Goal: Navigation & Orientation: Find specific page/section

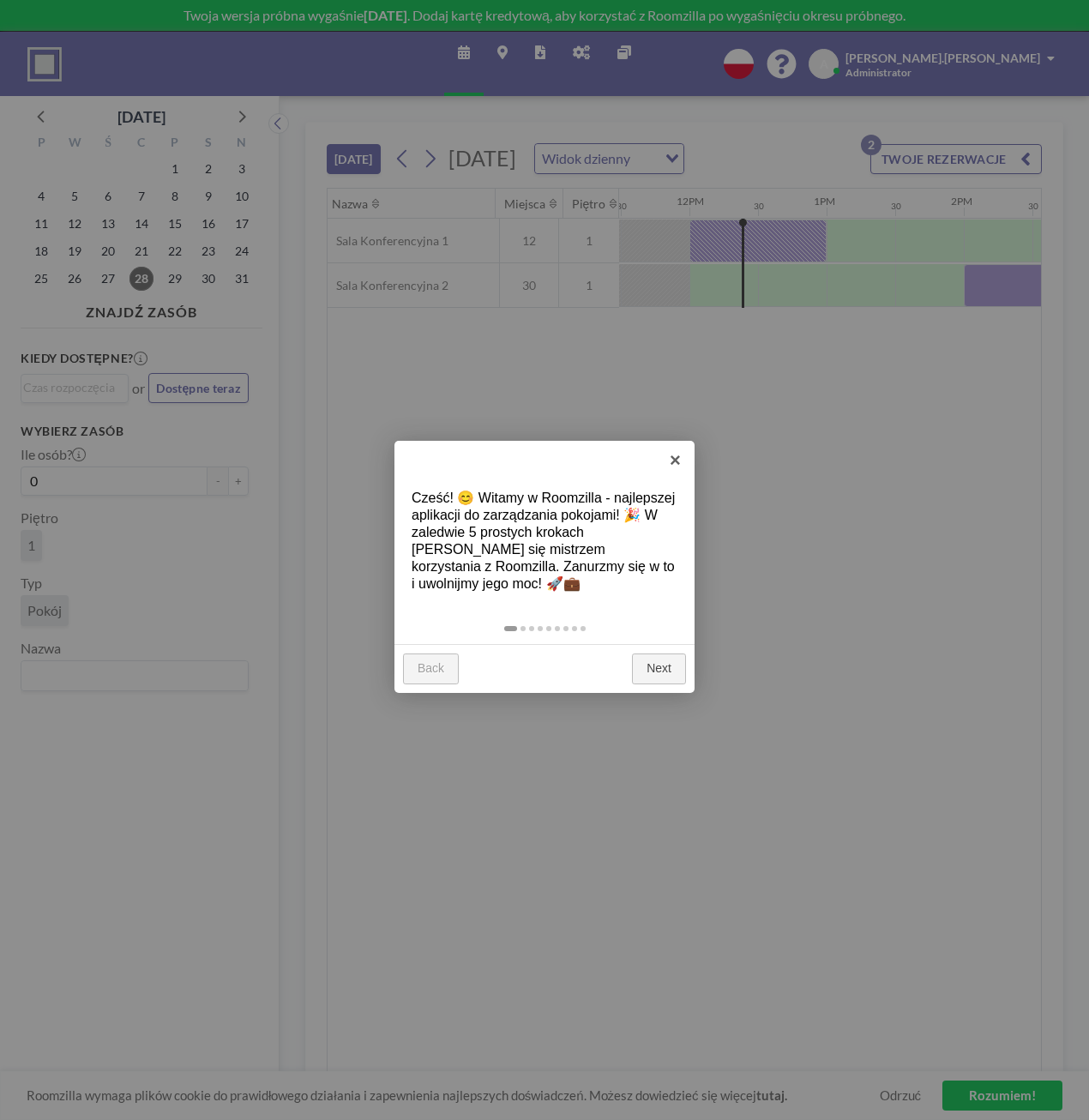
scroll to position [0, 1578]
click at [668, 685] on div "Back Next" at bounding box center [544, 668] width 301 height 49
click at [650, 666] on link "Next" at bounding box center [659, 668] width 54 height 30
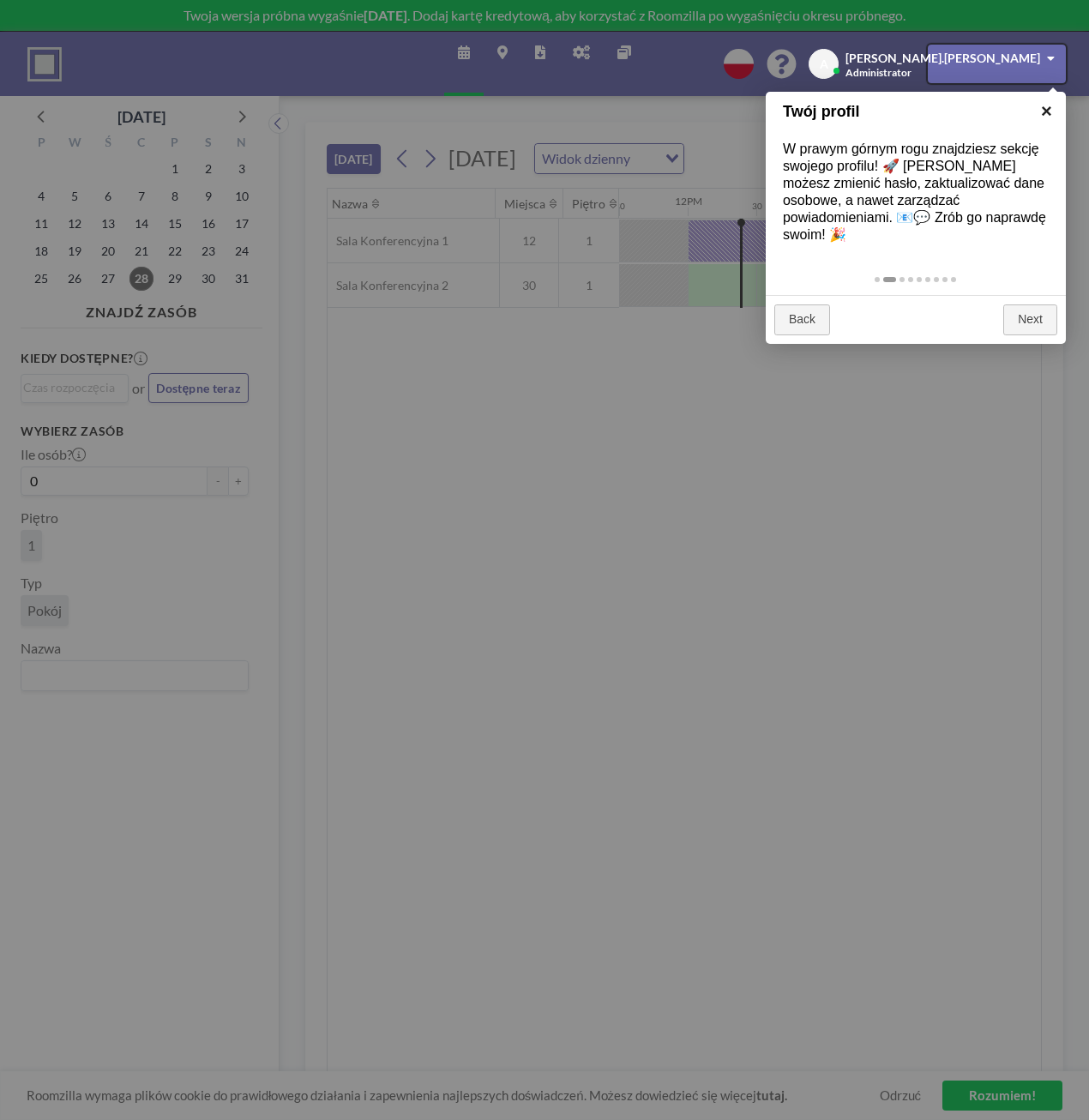
click at [1046, 111] on link "×" at bounding box center [1046, 111] width 38 height 38
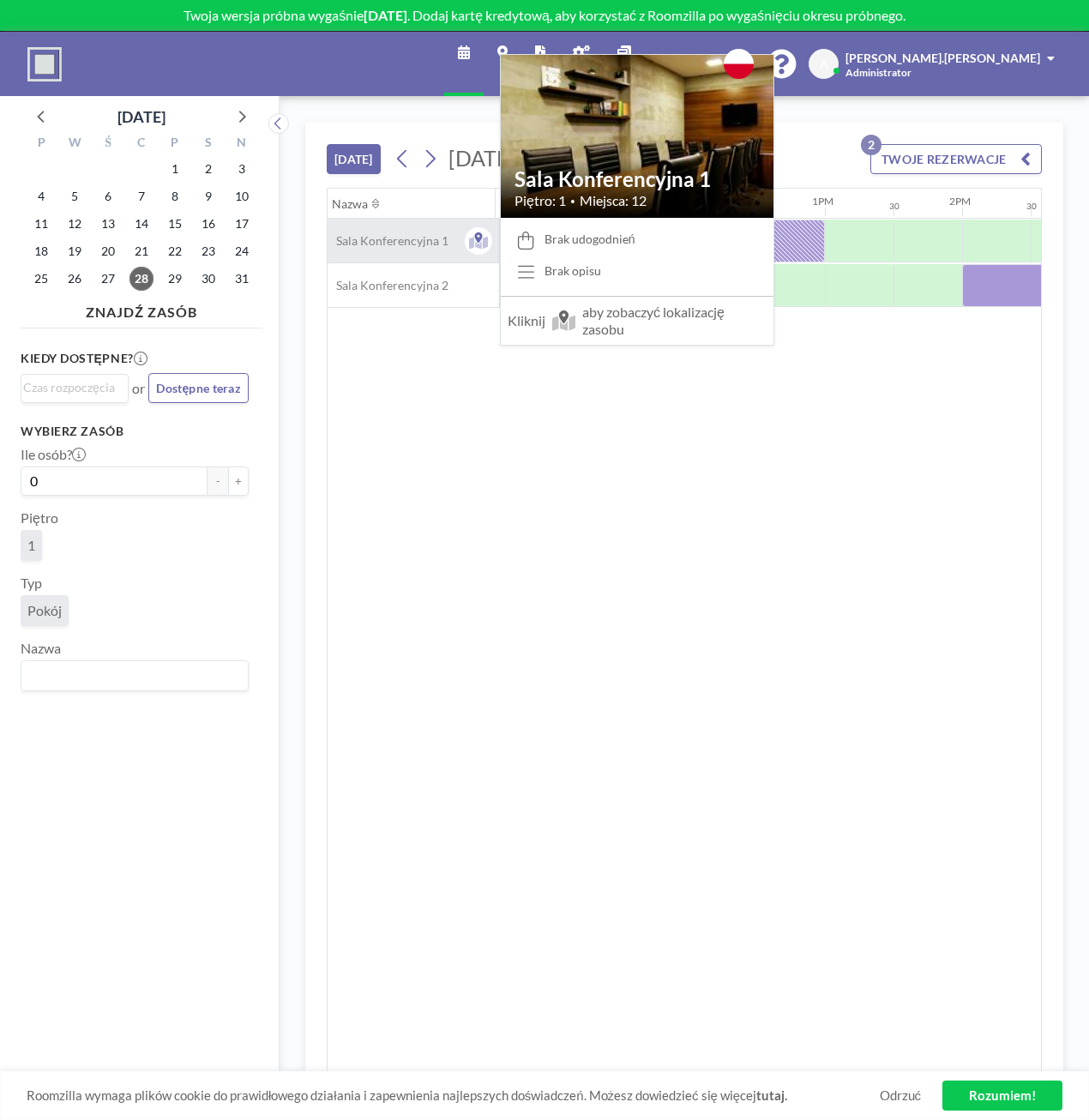
click at [394, 242] on span "Sala Konferencyjna 1" at bounding box center [388, 241] width 121 height 16
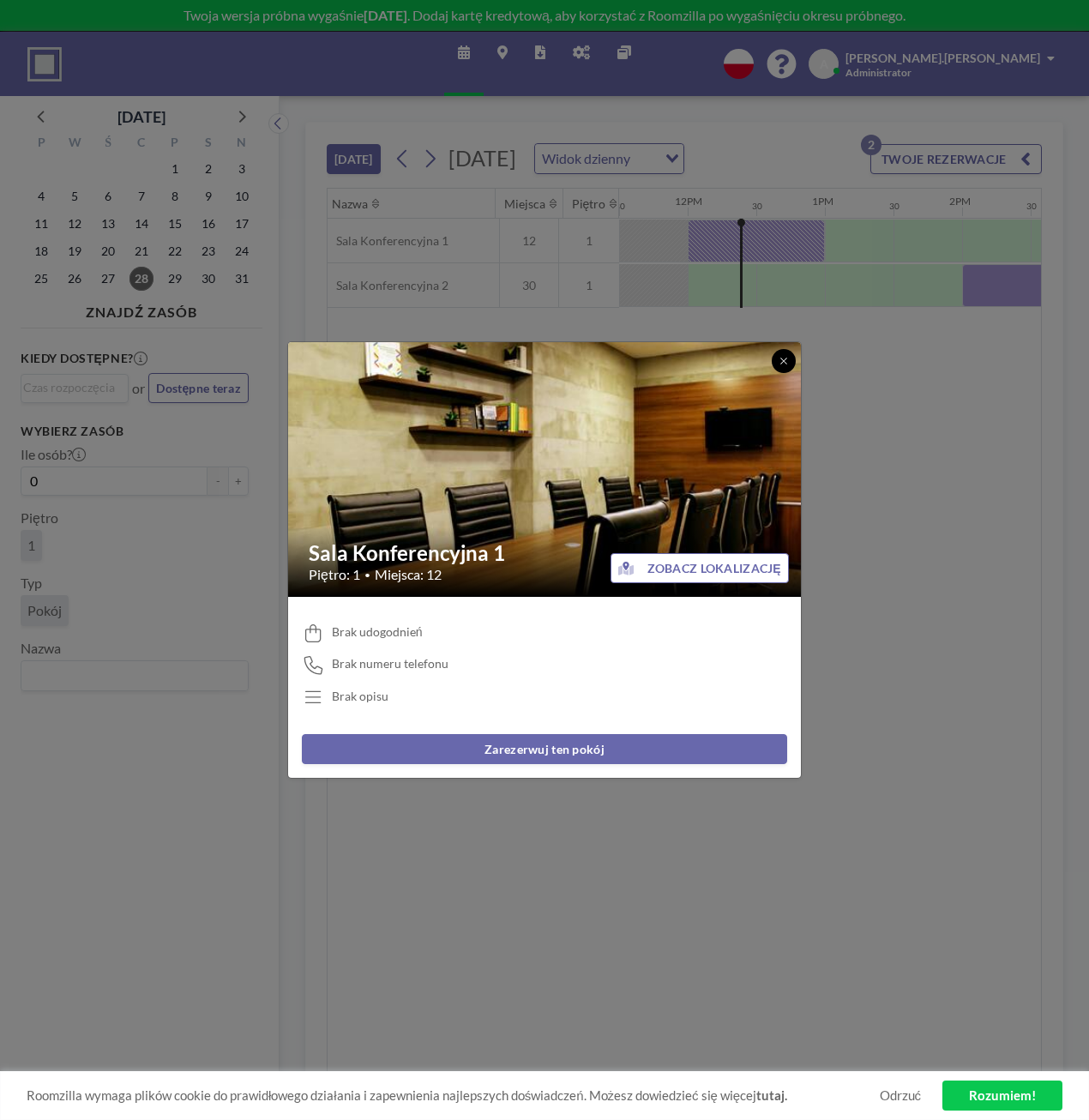
click at [781, 363] on icon at bounding box center [783, 361] width 6 height 6
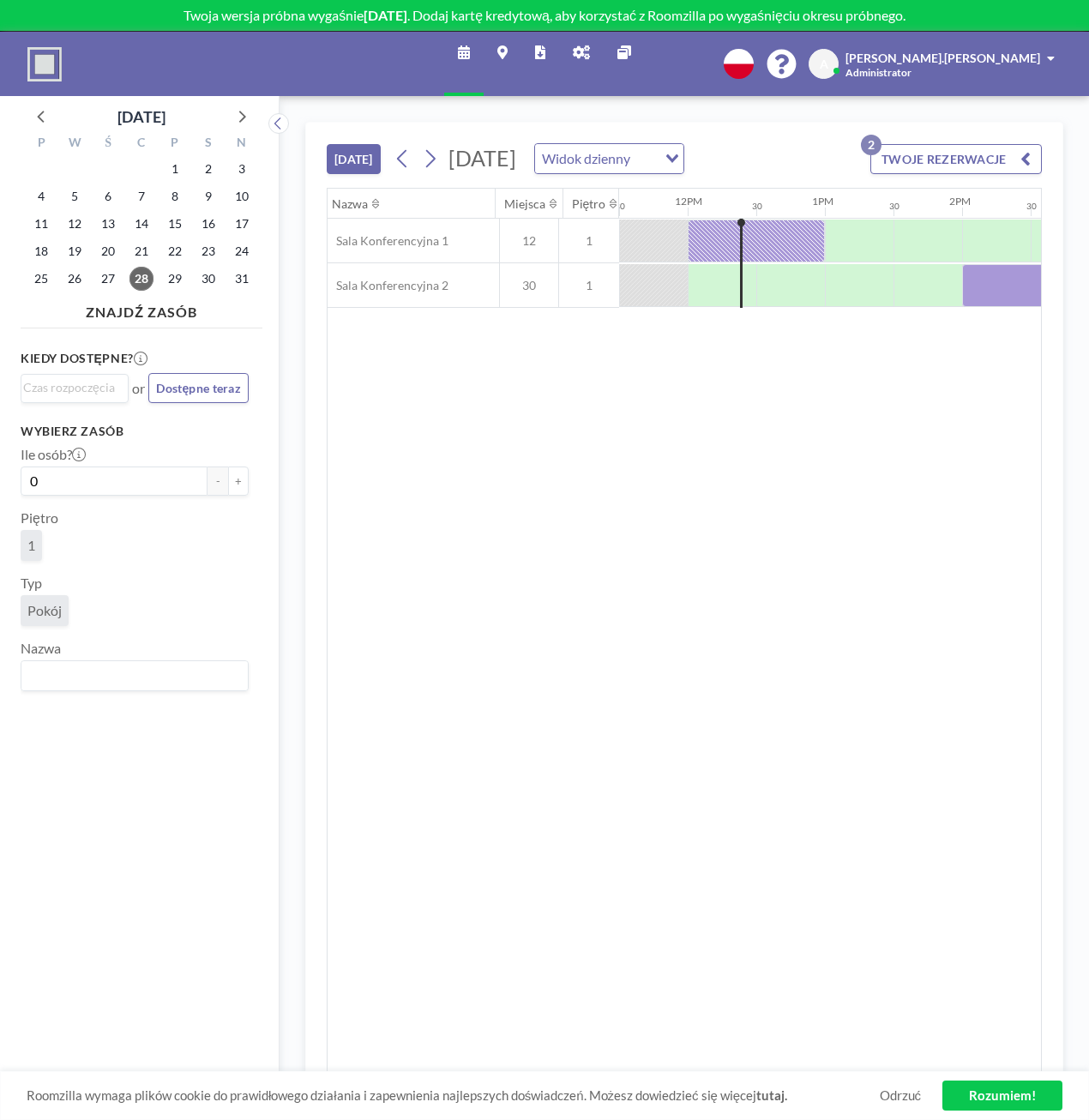
click at [657, 152] on div "Widok dzienny" at bounding box center [596, 157] width 122 height 26
click at [773, 219] on li "Widok tygodniowy" at bounding box center [783, 213] width 146 height 25
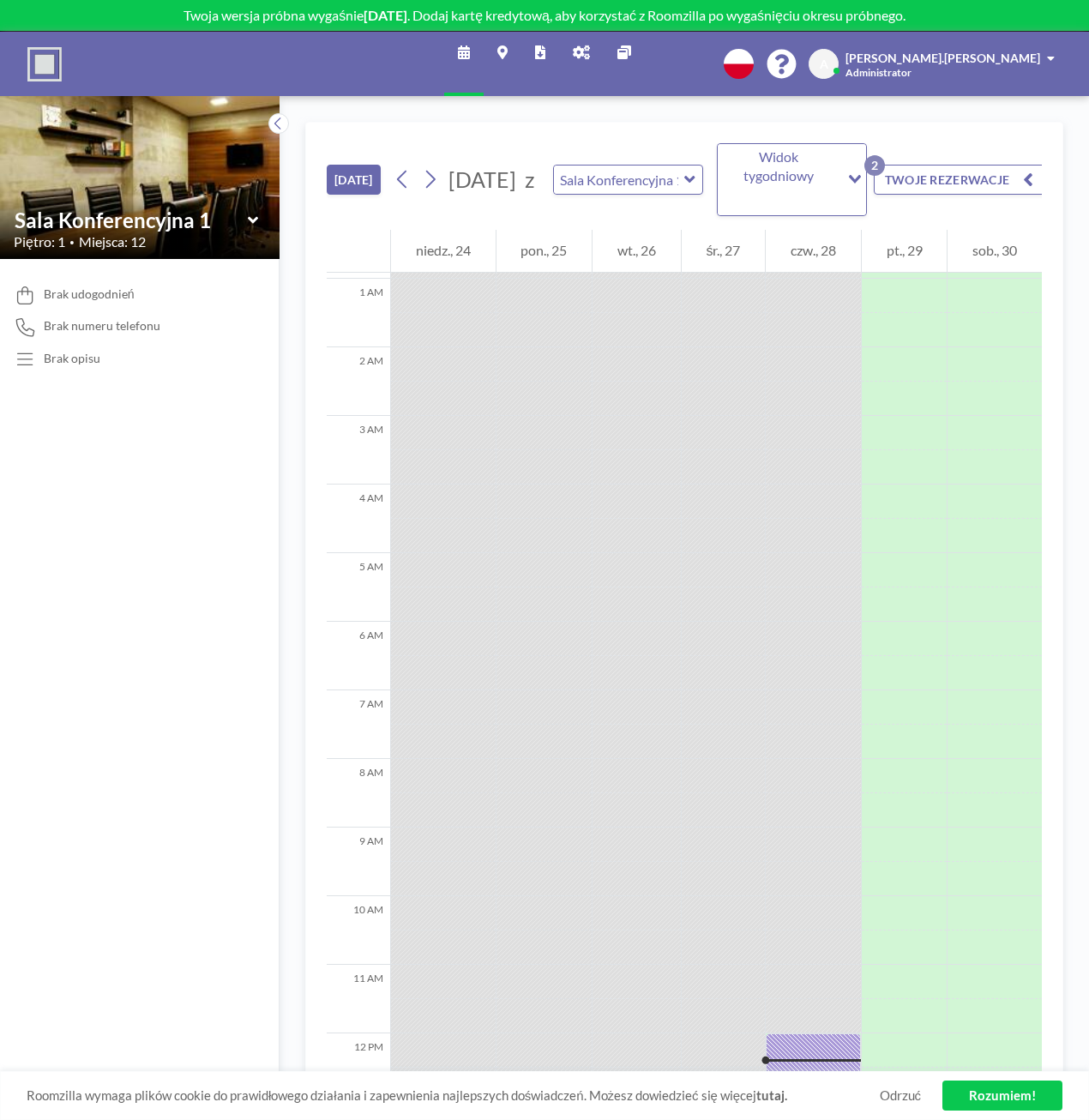
scroll to position [0, 0]
click at [965, 136] on div "DZIŚ sierpień 2025 z Sala Konferencyjna 1 Widok tygodniowy Loading... TWOJE REZ…" at bounding box center [684, 176] width 715 height 107
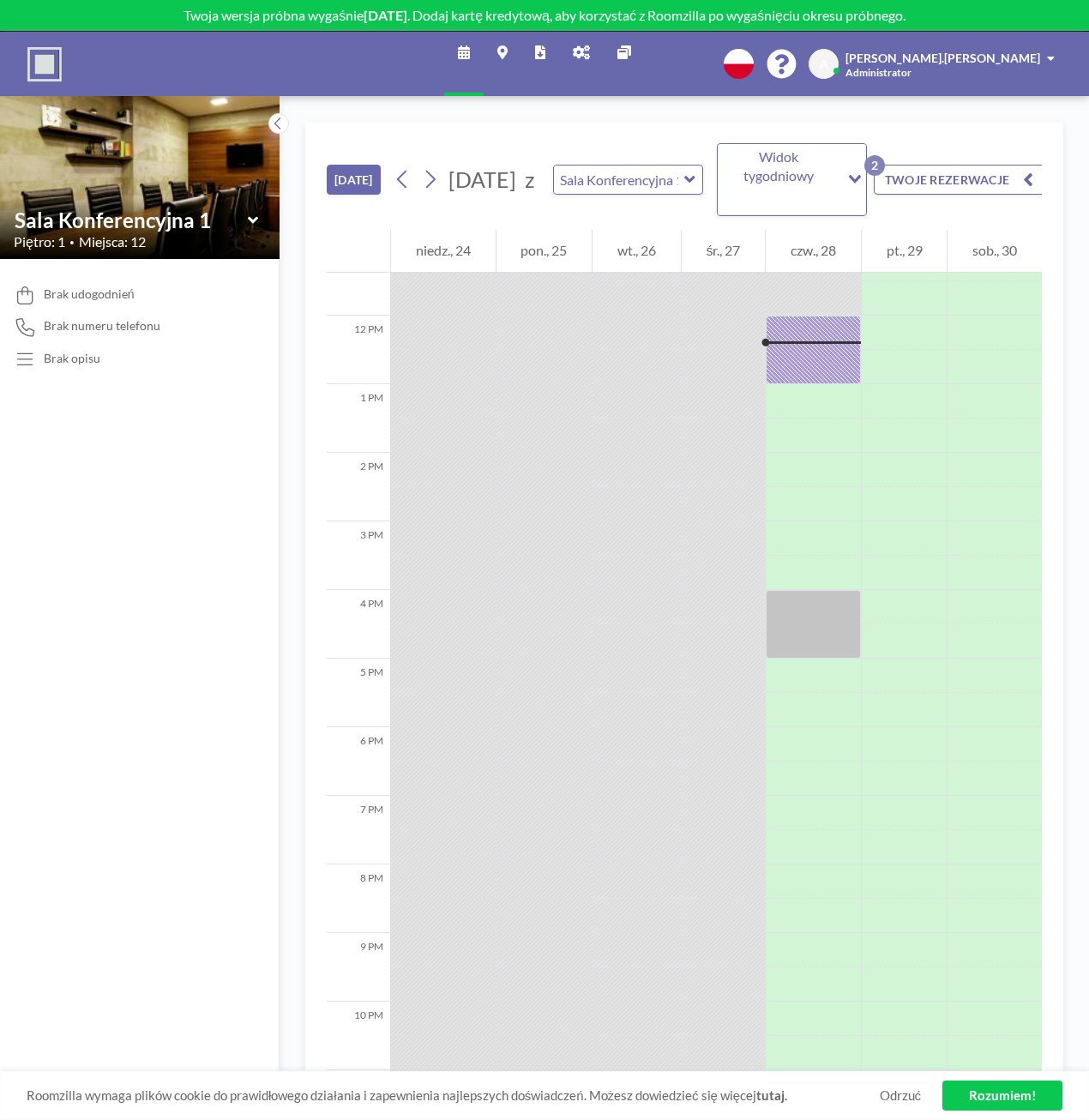
scroll to position [789, 0]
click at [786, 12] on p "Twoja wersja próbna wygaśnie [DATE] . Dodaj kartę kredytową, aby korzystać z Ro…" at bounding box center [544, 16] width 1089 height 17
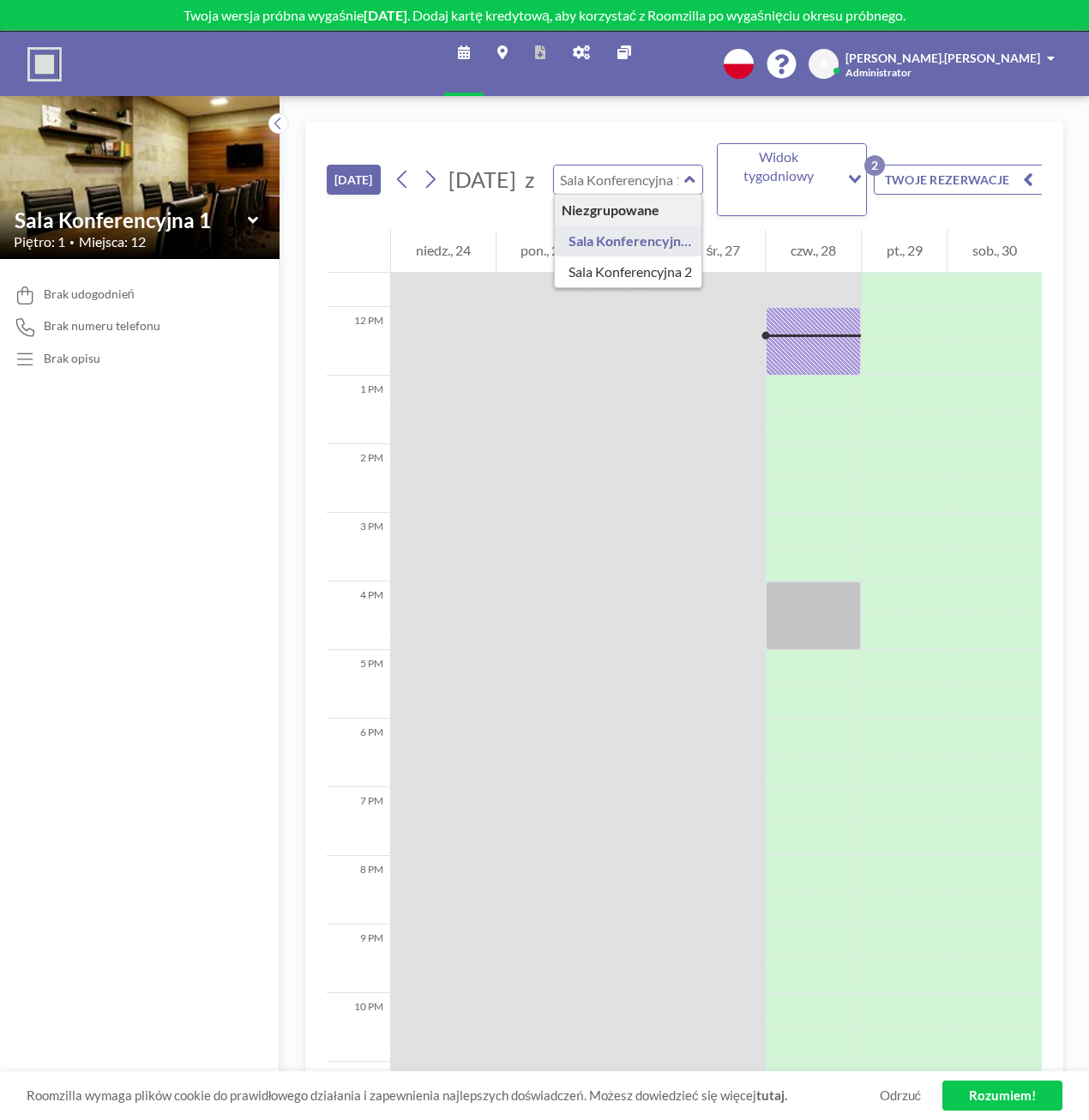
click at [653, 175] on input "text" at bounding box center [619, 179] width 132 height 28
click at [626, 172] on input "text" at bounding box center [619, 179] width 132 height 28
type input "Sala Konferencyjna 1"
click at [348, 173] on button "[DATE]" at bounding box center [354, 179] width 54 height 30
click at [899, 1096] on link "Odrzuć" at bounding box center [901, 1095] width 42 height 17
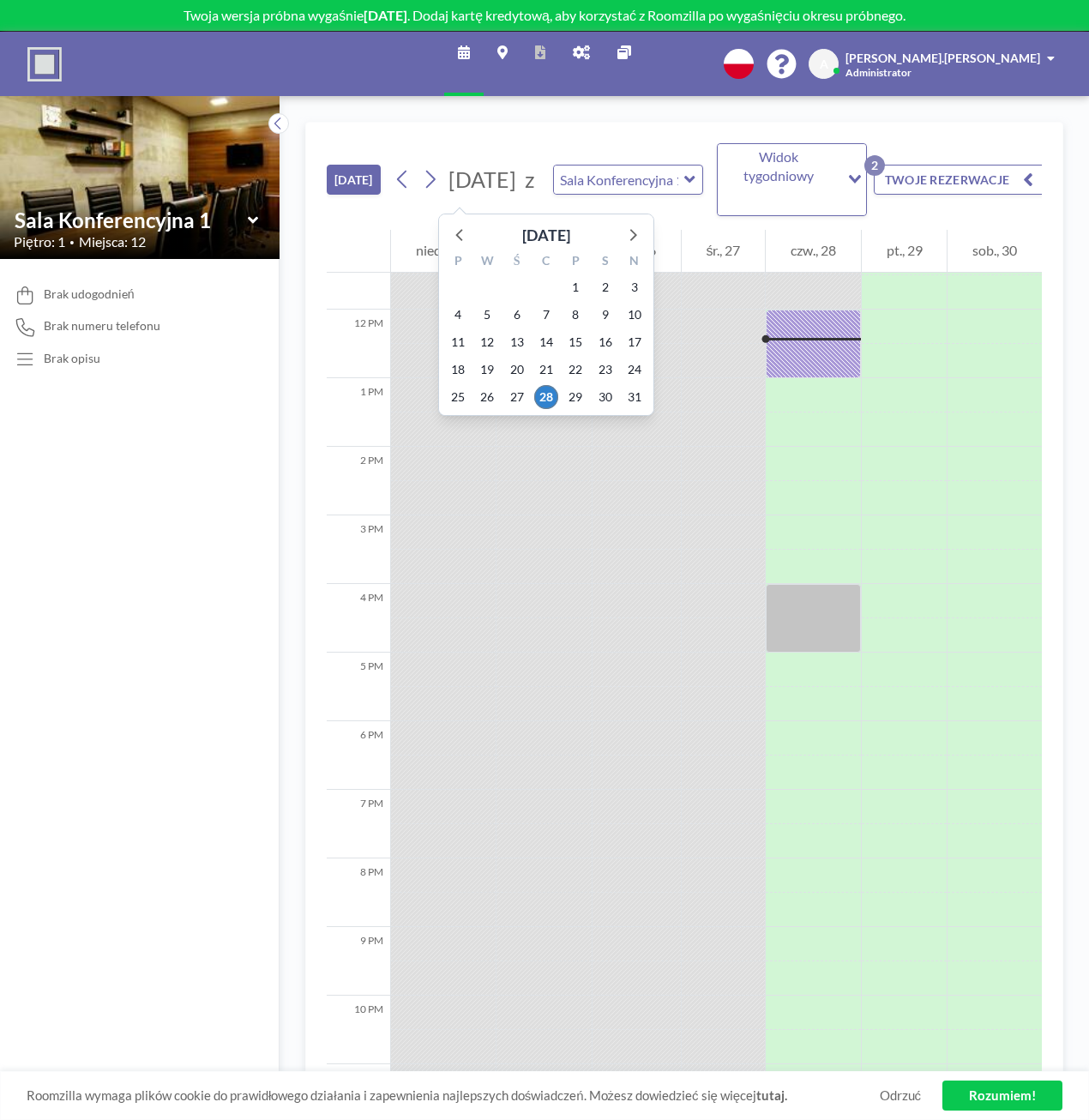
scroll to position [789, 0]
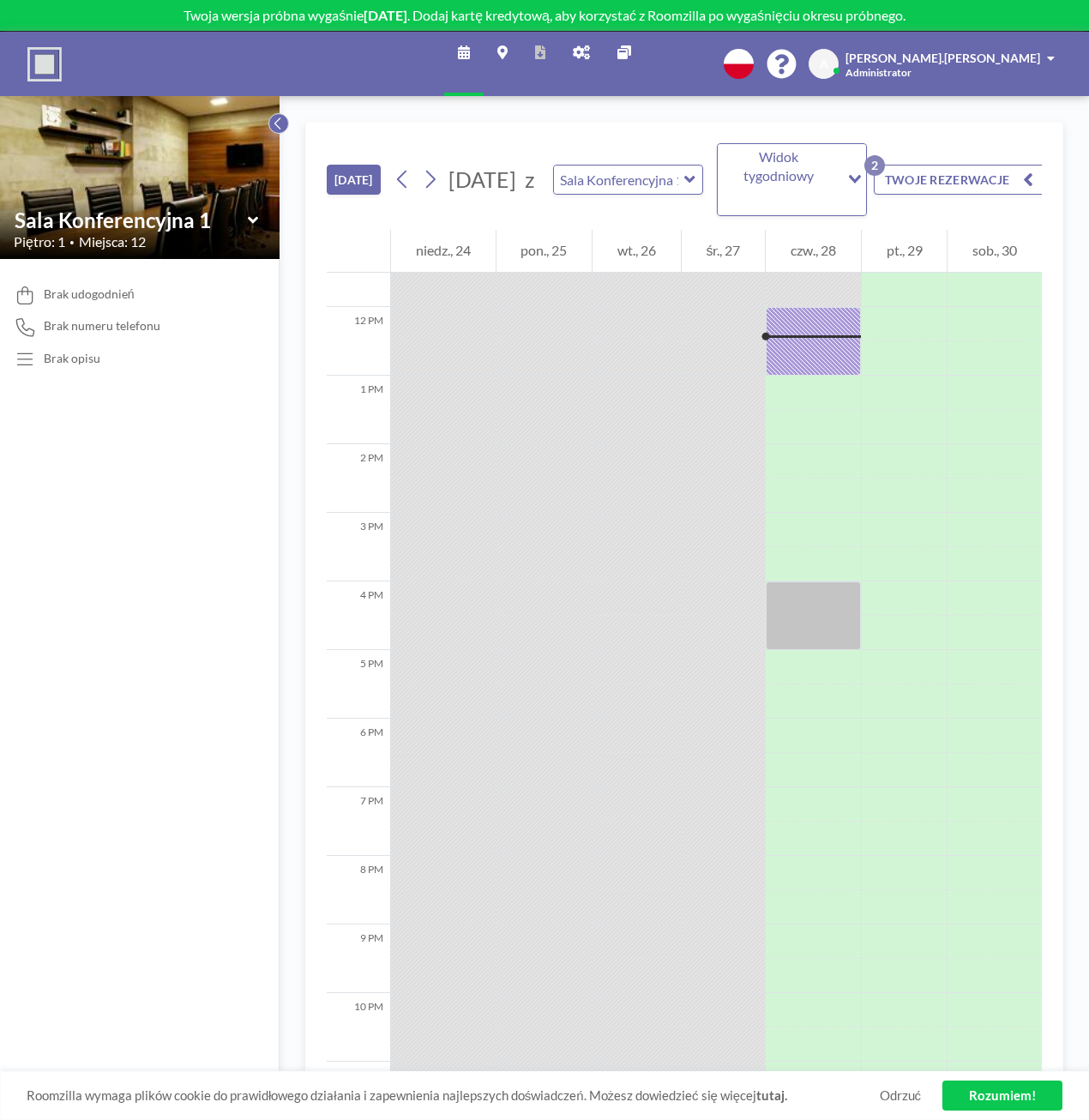
click at [274, 116] on icon at bounding box center [278, 124] width 11 height 17
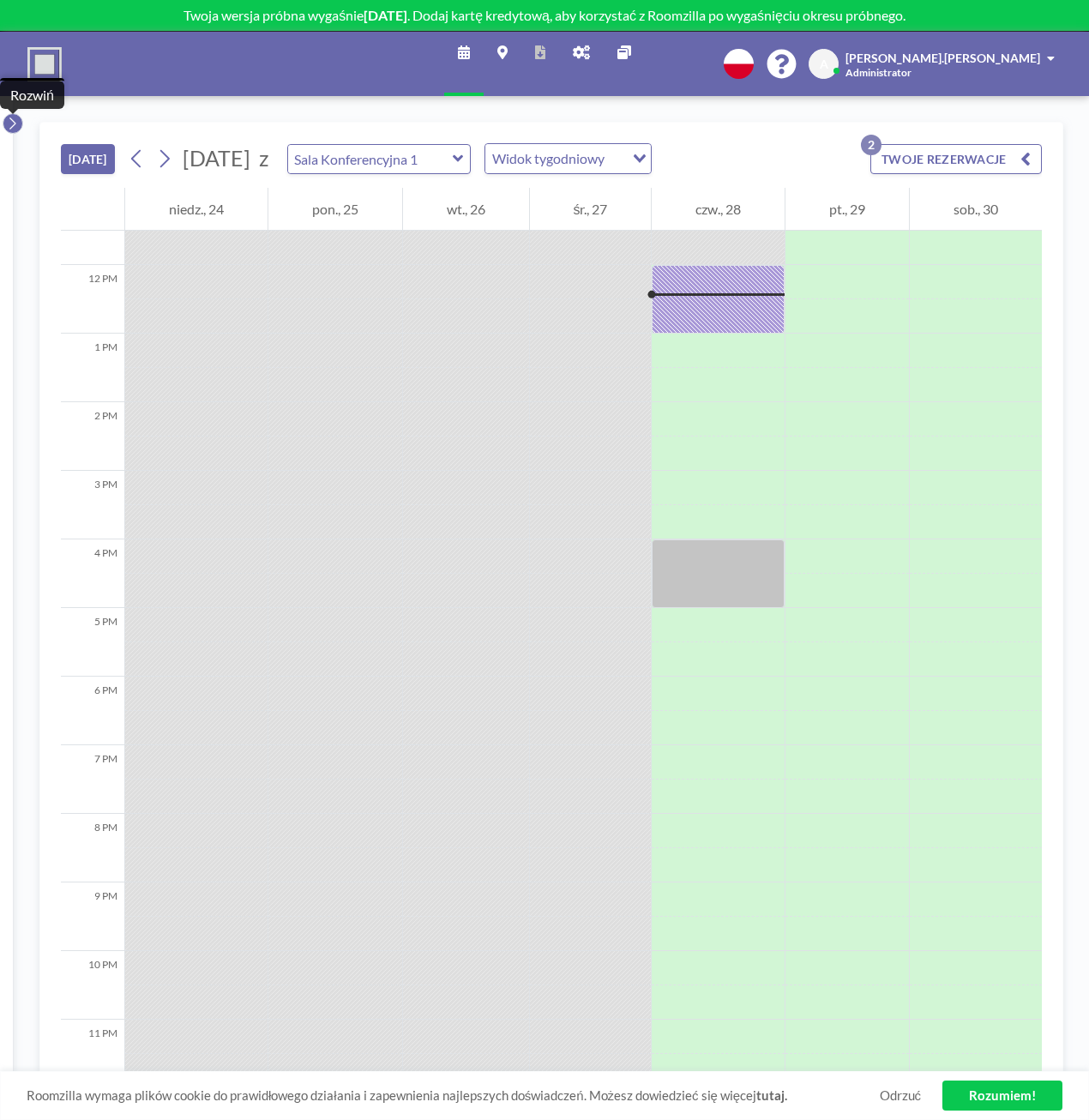
click at [12, 123] on icon at bounding box center [12, 124] width 11 height 17
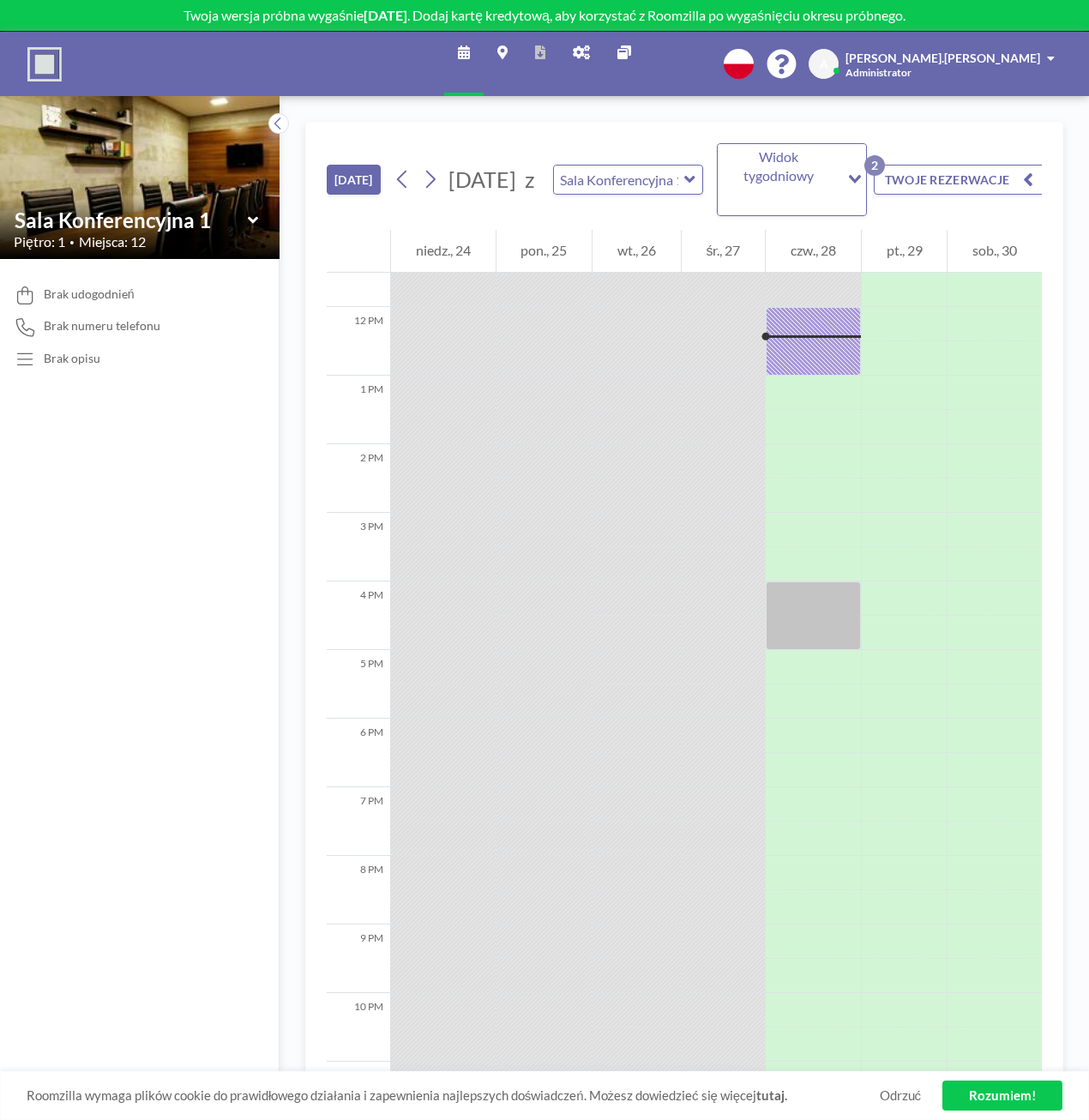
click at [45, 64] on img at bounding box center [44, 64] width 34 height 34
click at [764, 174] on div "Widok tygodniowy" at bounding box center [779, 178] width 122 height 68
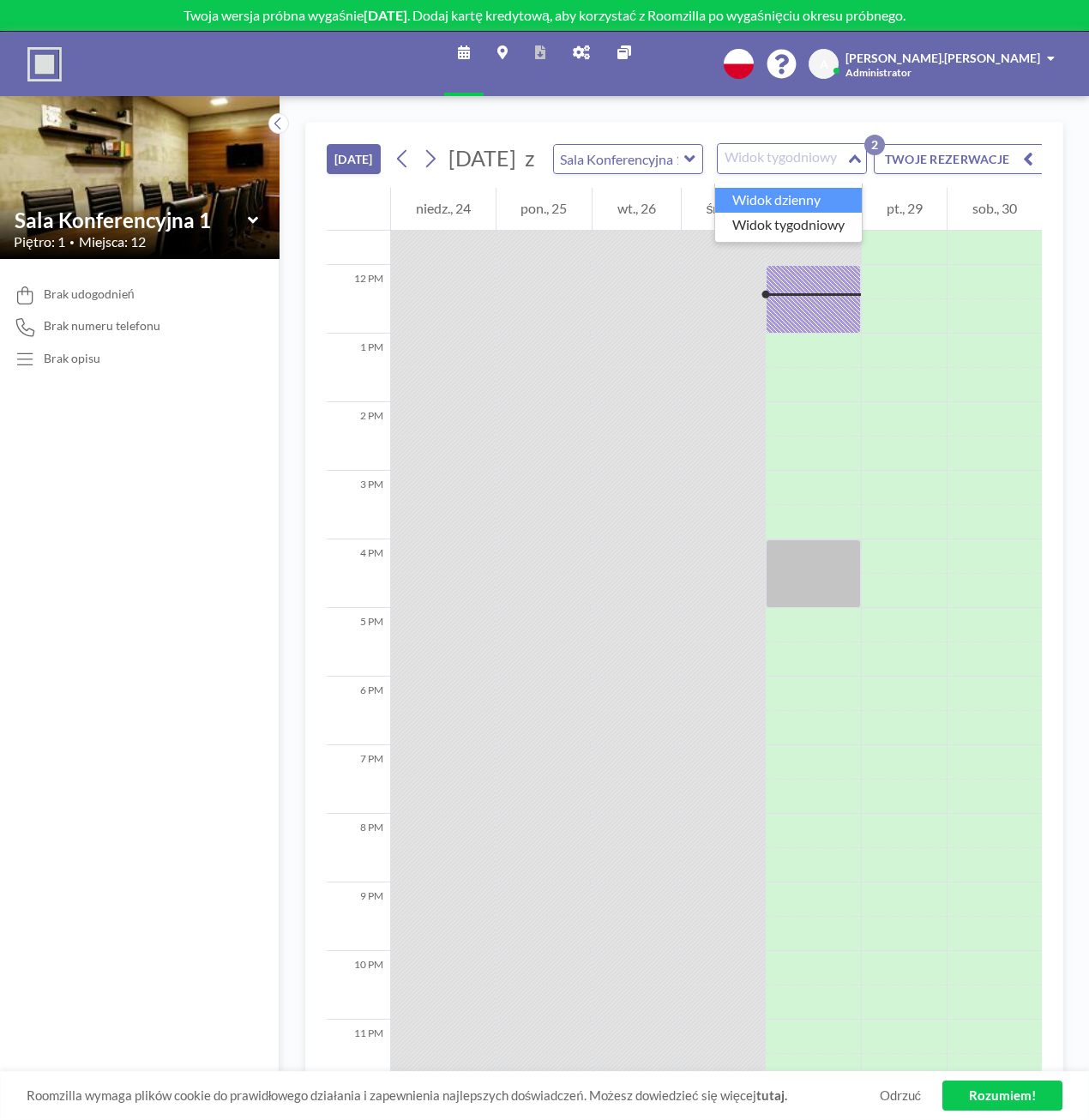
click at [770, 201] on li "Widok dzienny" at bounding box center [788, 200] width 146 height 25
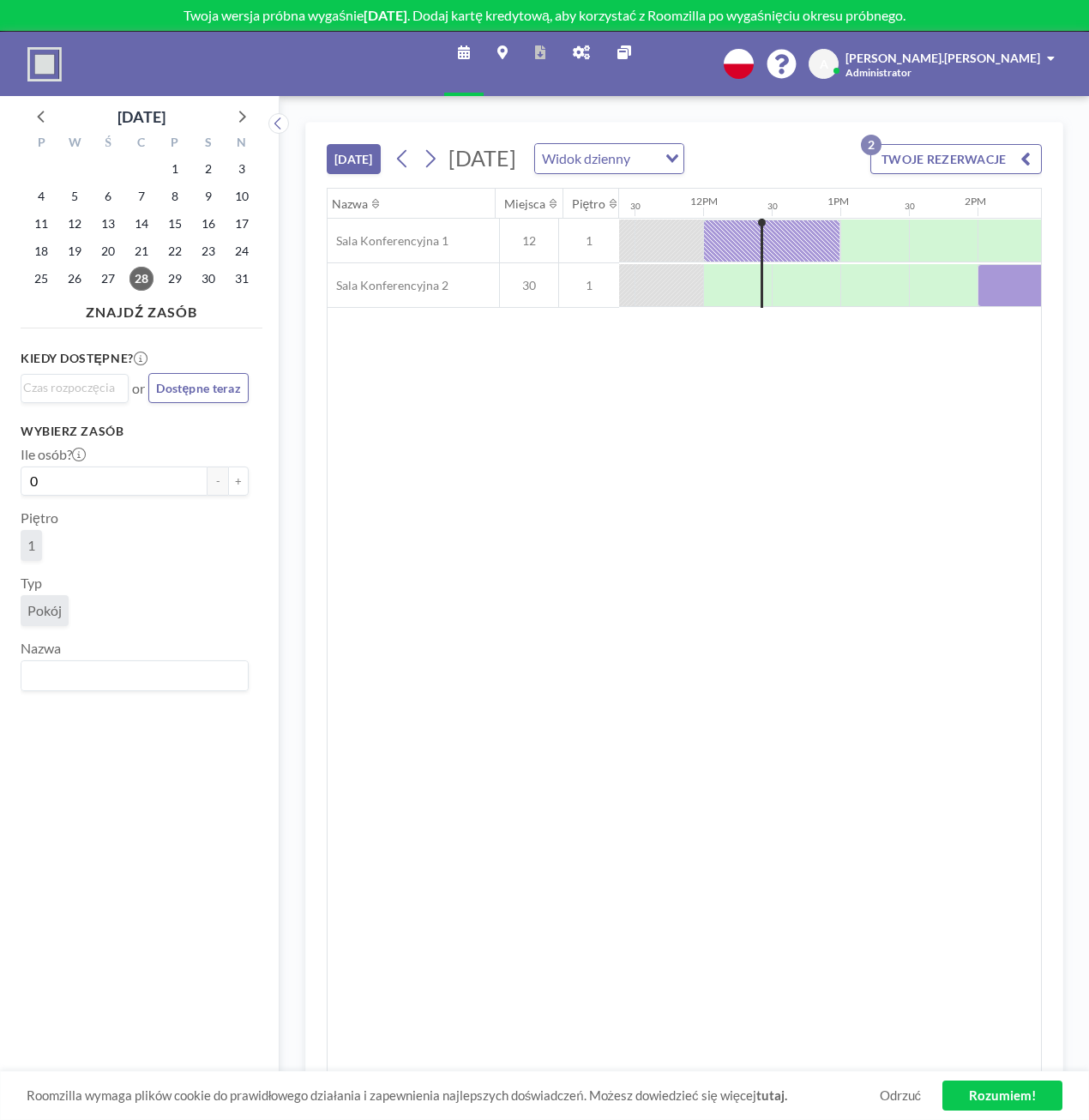
scroll to position [0, 1578]
click at [410, 419] on div "Nazwa Miejsca Piętro 12AM 30 1AM 30 2AM 30 3AM 30 4AM 30 5AM 30 6AM 30 7AM 30 8…" at bounding box center [684, 631] width 714 height 883
click at [388, 19] on b "[DATE]" at bounding box center [385, 15] width 44 height 17
